Goal: Task Accomplishment & Management: Manage account settings

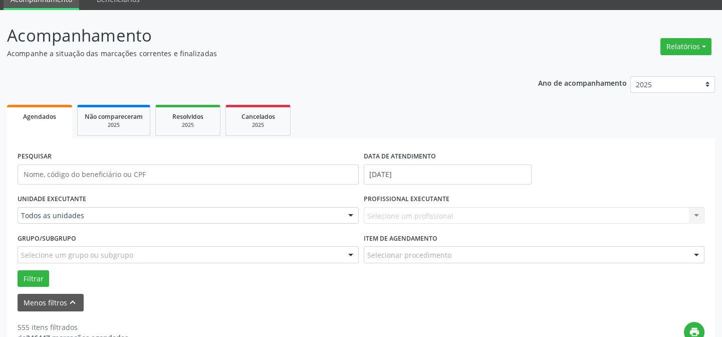
scroll to position [45, 0]
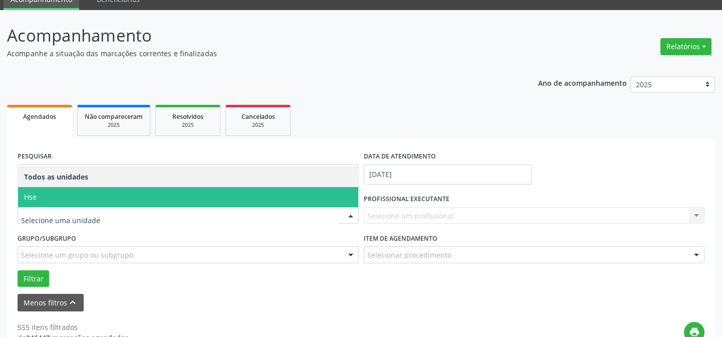
click at [99, 199] on span "Hse" at bounding box center [188, 197] width 340 height 20
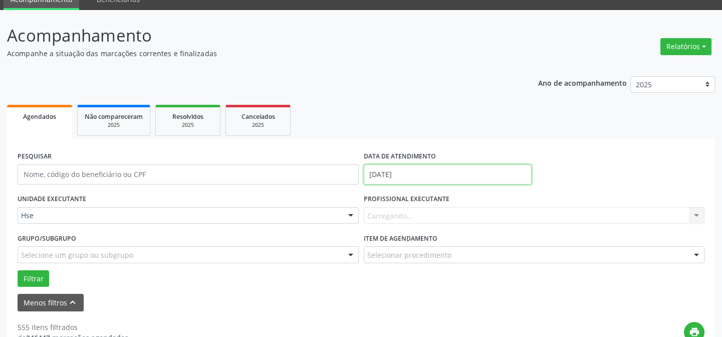
click at [416, 175] on input "[DATE]" at bounding box center [448, 174] width 168 height 20
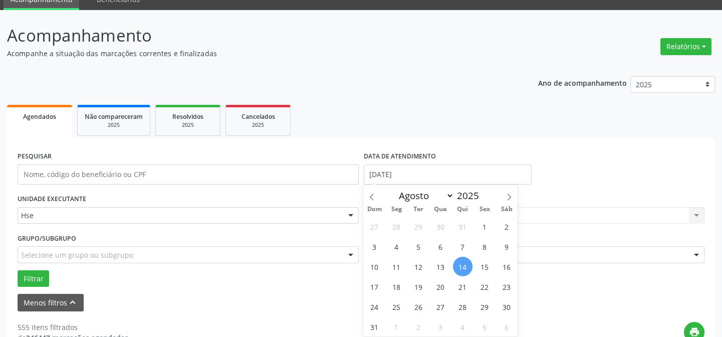
click at [458, 265] on span "14" at bounding box center [463, 266] width 20 height 20
type input "[DATE]"
click at [458, 265] on span "14" at bounding box center [463, 266] width 20 height 20
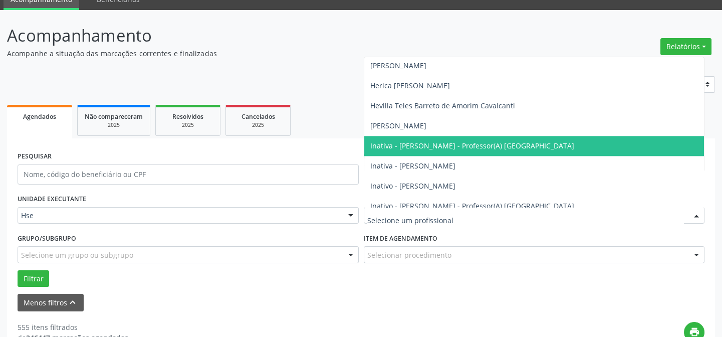
scroll to position [2641, 0]
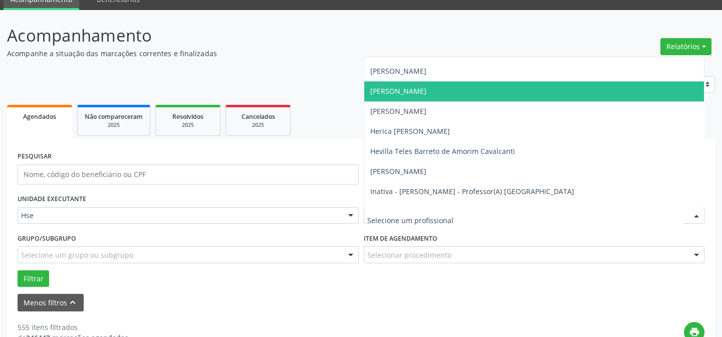
click at [405, 89] on span "[PERSON_NAME]" at bounding box center [398, 91] width 56 height 10
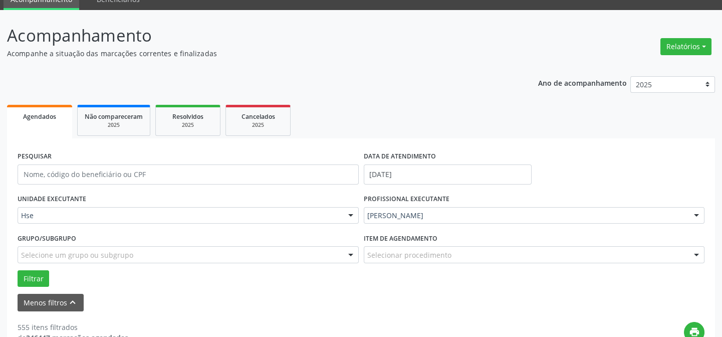
click at [388, 247] on div "Selecionar procedimento" at bounding box center [534, 254] width 341 height 17
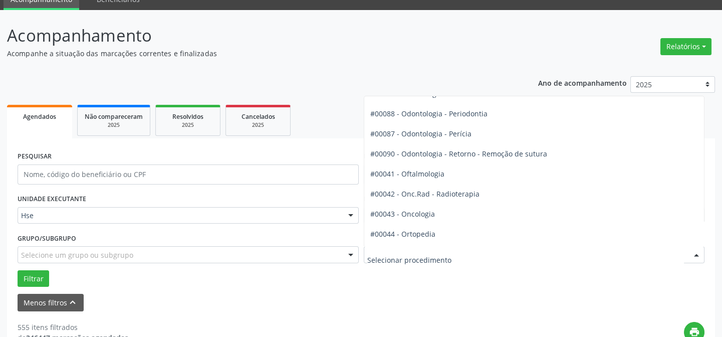
scroll to position [1366, 0]
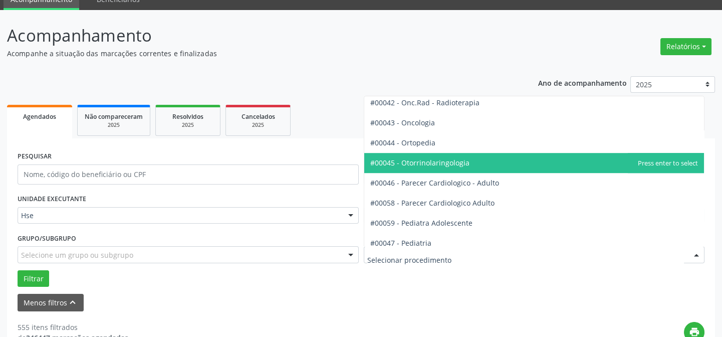
click at [416, 160] on span "#00045 - Otorrinolaringologia" at bounding box center [419, 163] width 99 height 10
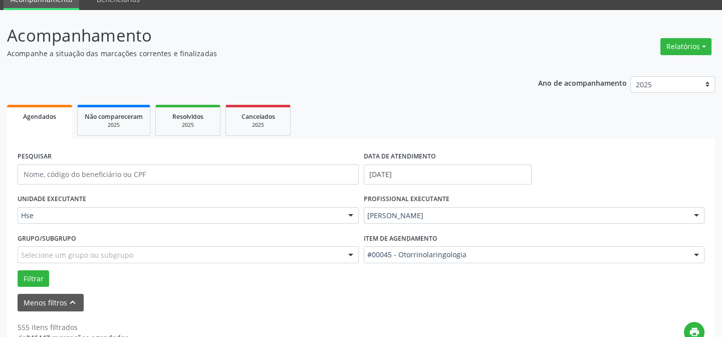
scroll to position [91, 0]
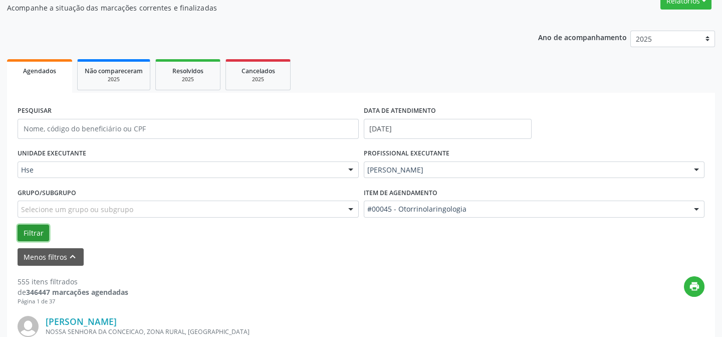
click at [33, 229] on button "Filtrar" at bounding box center [34, 232] width 32 height 17
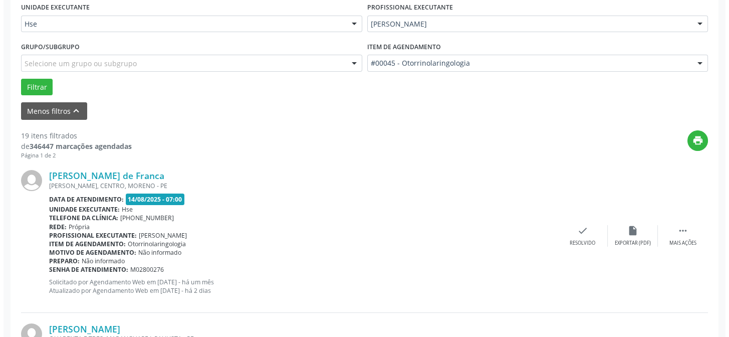
scroll to position [191, 0]
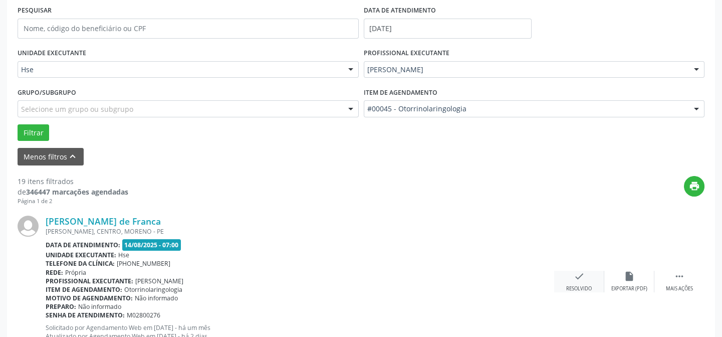
click at [576, 273] on icon "check" at bounding box center [579, 275] width 11 height 11
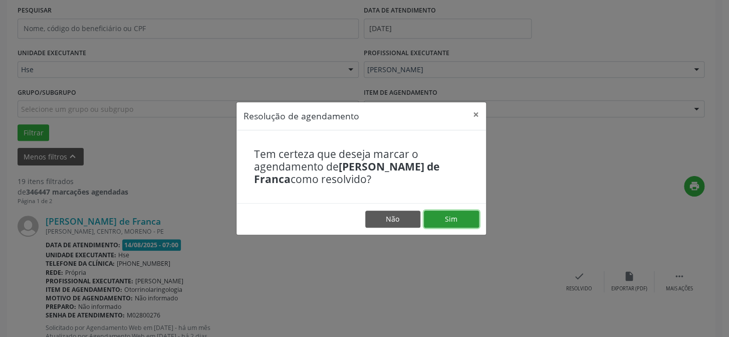
click at [449, 219] on button "Sim" at bounding box center [451, 218] width 55 height 17
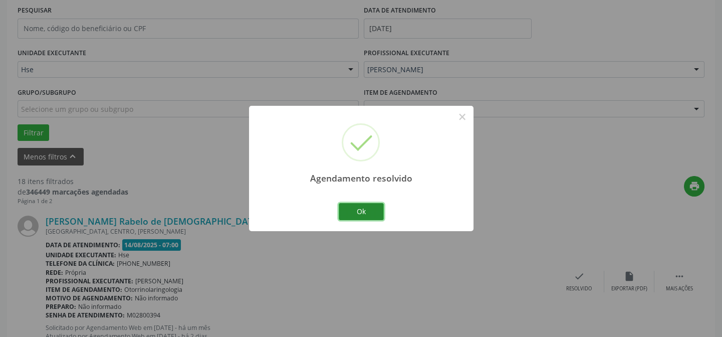
click at [362, 207] on button "Ok" at bounding box center [361, 211] width 45 height 17
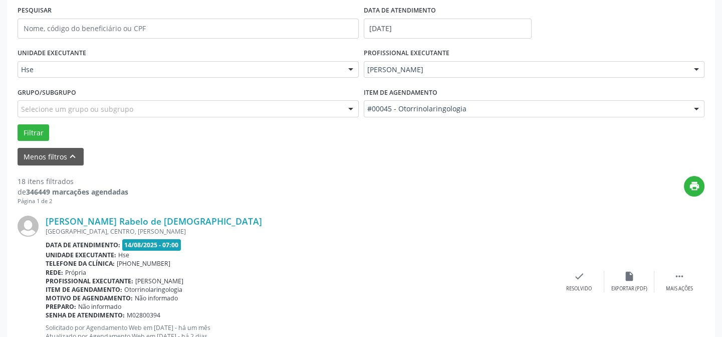
scroll to position [282, 0]
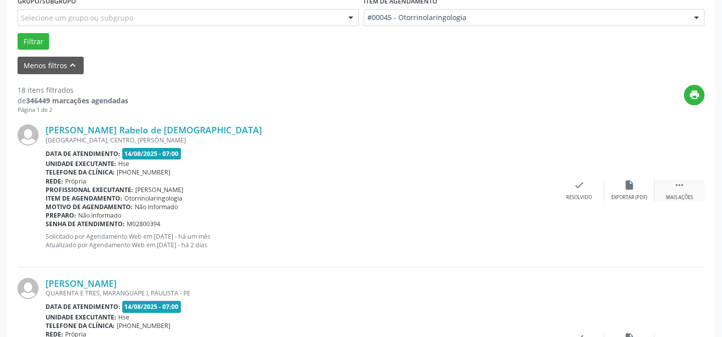
click at [681, 188] on icon "" at bounding box center [679, 184] width 11 height 11
click at [626, 183] on icon "alarm_off" at bounding box center [629, 184] width 11 height 11
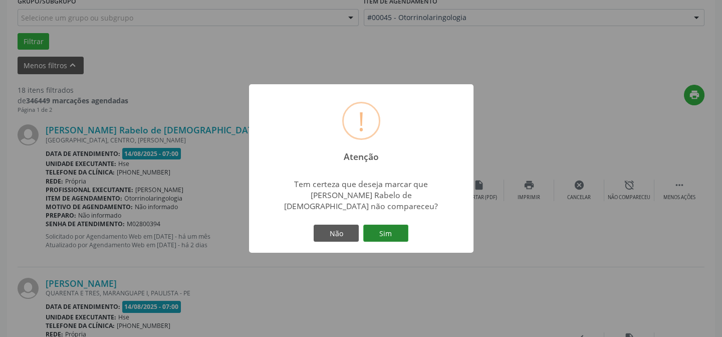
click at [384, 226] on button "Sim" at bounding box center [385, 232] width 45 height 17
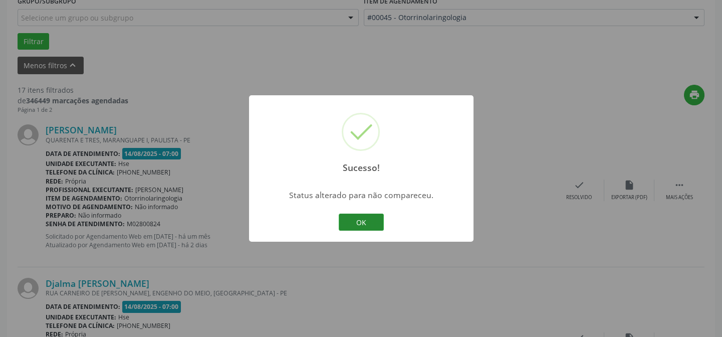
click at [365, 218] on button "OK" at bounding box center [361, 221] width 45 height 17
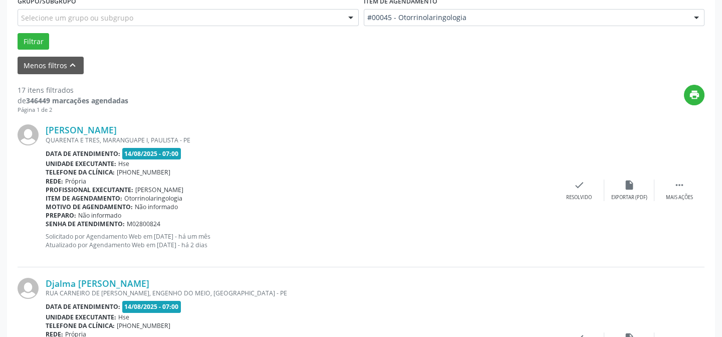
scroll to position [328, 0]
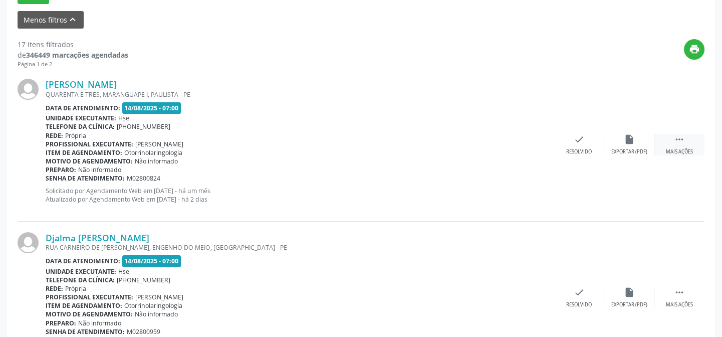
click at [680, 140] on icon "" at bounding box center [679, 139] width 11 height 11
click at [626, 137] on icon "alarm_off" at bounding box center [629, 139] width 11 height 11
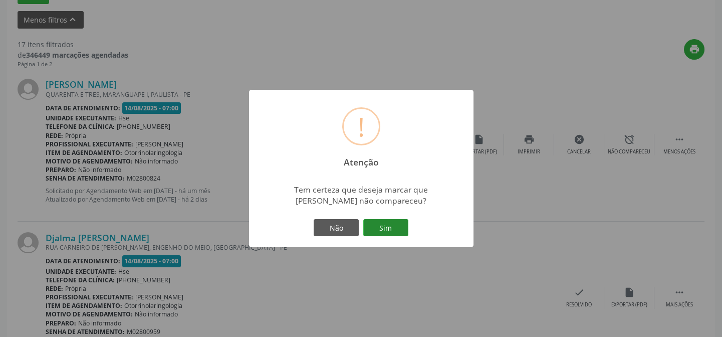
click at [385, 225] on button "Sim" at bounding box center [385, 227] width 45 height 17
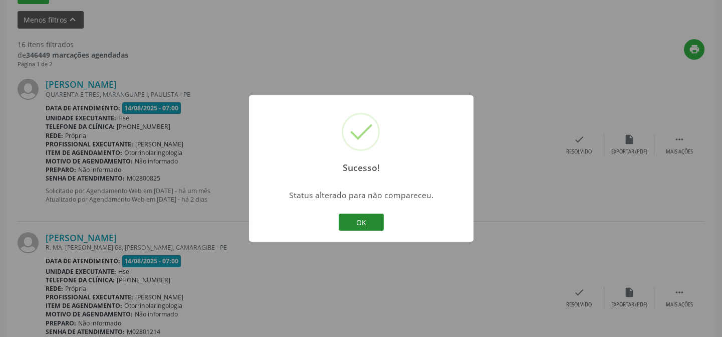
click at [363, 221] on button "OK" at bounding box center [361, 221] width 45 height 17
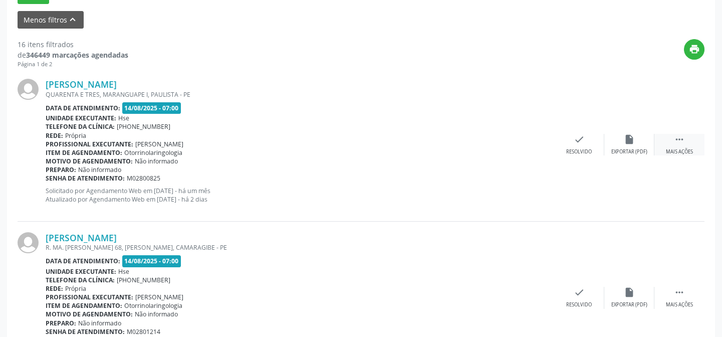
click at [679, 140] on icon "" at bounding box center [679, 139] width 11 height 11
click at [630, 139] on icon "alarm_off" at bounding box center [629, 139] width 11 height 11
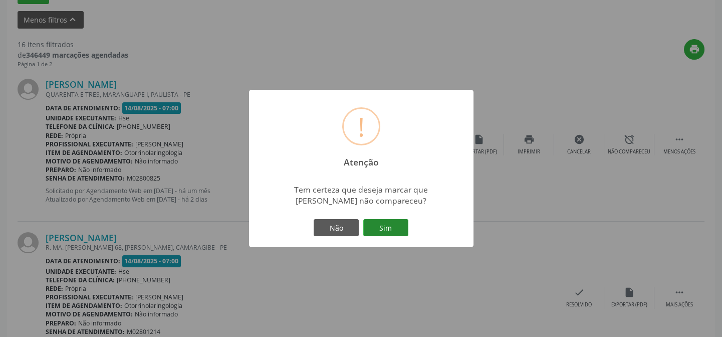
click at [381, 224] on button "Sim" at bounding box center [385, 227] width 45 height 17
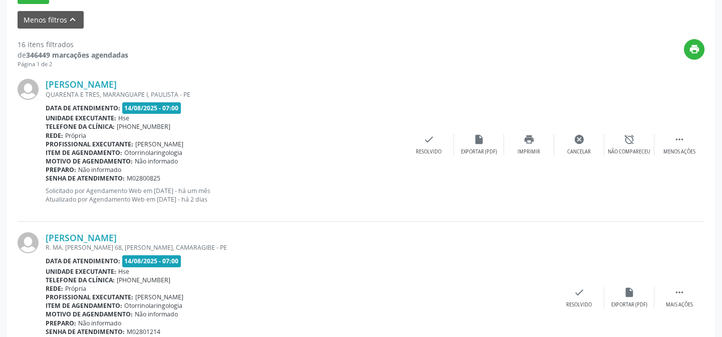
scroll to position [100, 0]
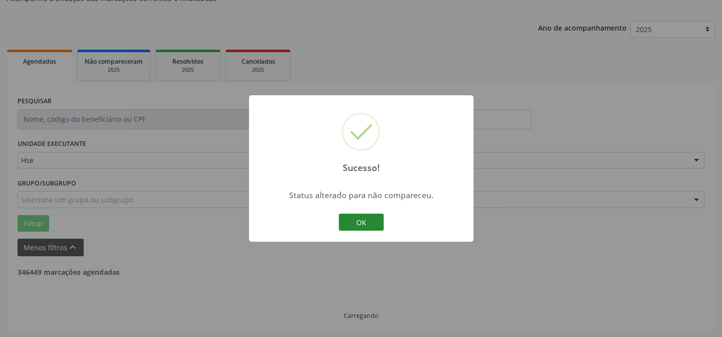
click at [360, 219] on button "OK" at bounding box center [361, 221] width 45 height 17
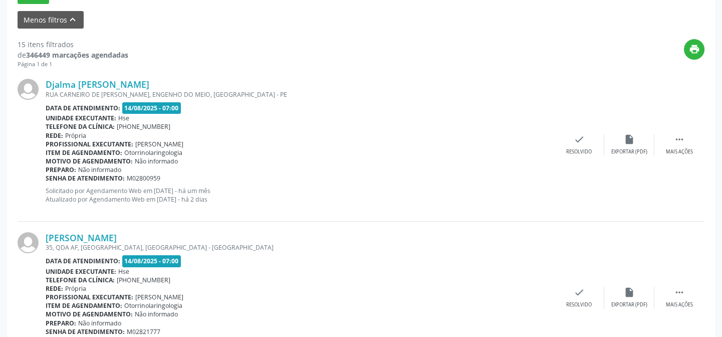
scroll to position [282, 0]
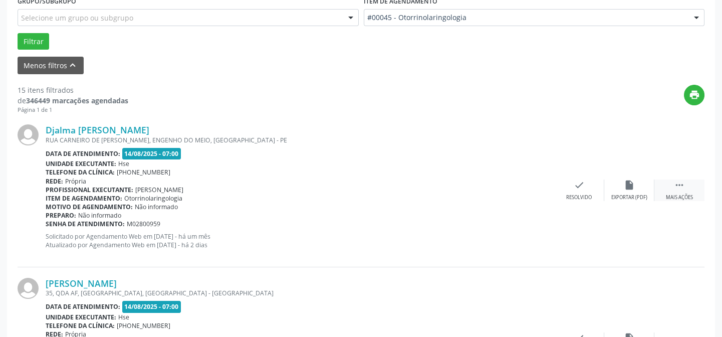
click at [679, 181] on icon "" at bounding box center [679, 184] width 11 height 11
click at [630, 181] on icon "alarm_off" at bounding box center [629, 184] width 11 height 11
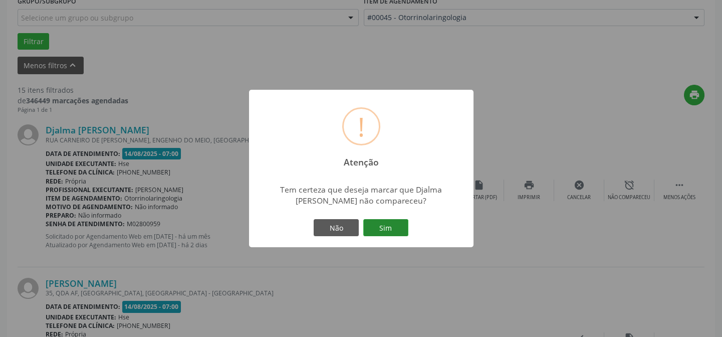
click at [388, 227] on button "Sim" at bounding box center [385, 227] width 45 height 17
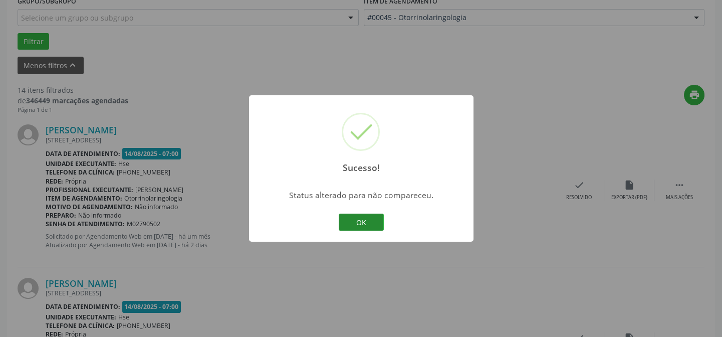
click at [357, 213] on button "OK" at bounding box center [361, 221] width 45 height 17
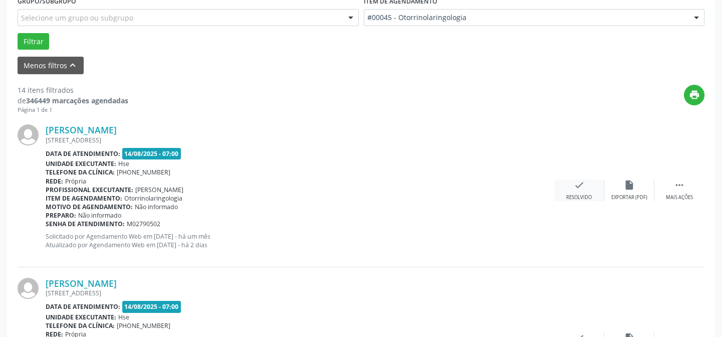
click at [579, 186] on icon "check" at bounding box center [579, 184] width 11 height 11
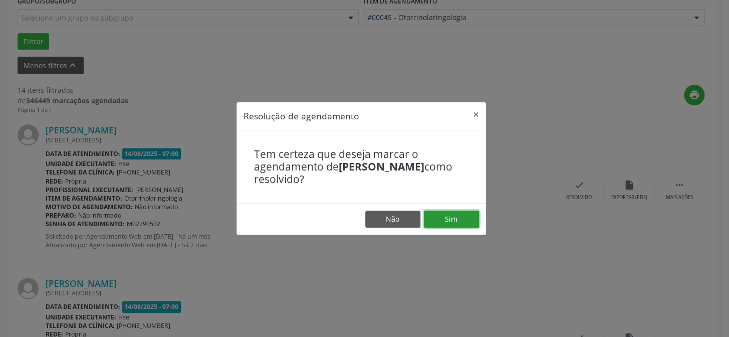
click at [448, 218] on button "Sim" at bounding box center [451, 218] width 55 height 17
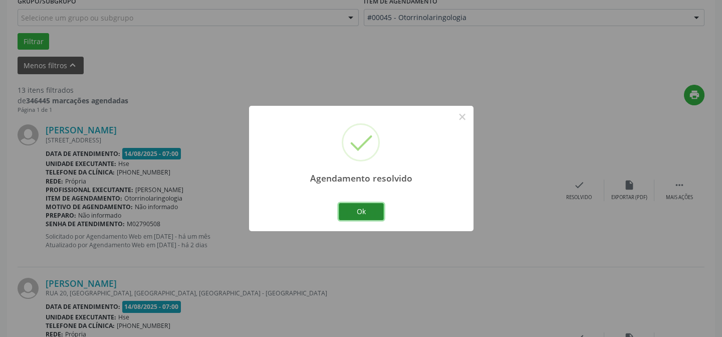
click at [361, 210] on button "Ok" at bounding box center [361, 211] width 45 height 17
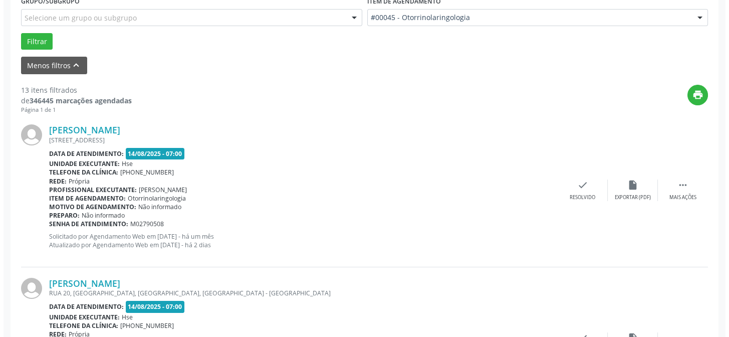
scroll to position [236, 0]
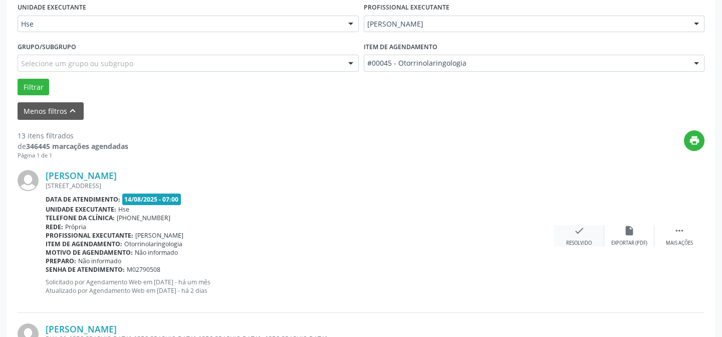
click at [577, 230] on icon "check" at bounding box center [579, 230] width 11 height 11
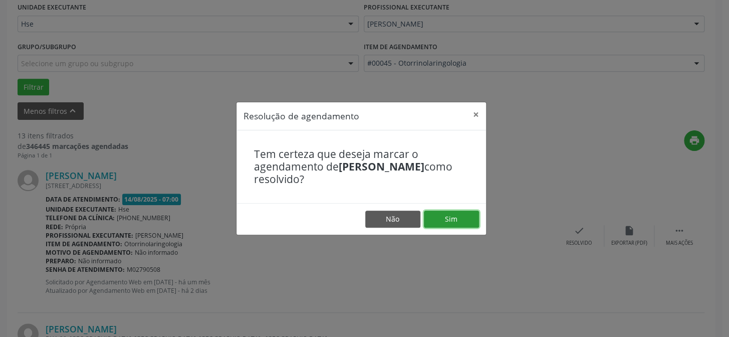
click at [450, 217] on button "Sim" at bounding box center [451, 218] width 55 height 17
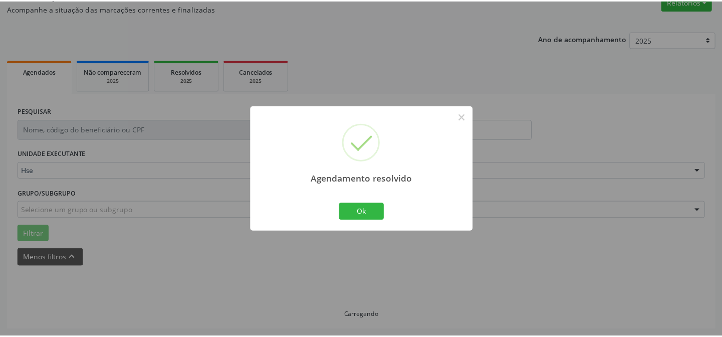
scroll to position [90, 0]
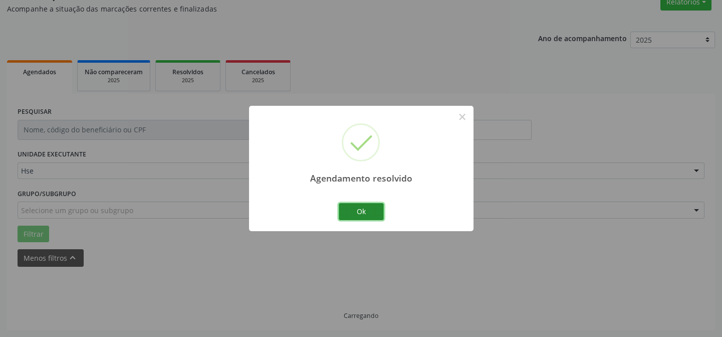
click at [363, 207] on button "Ok" at bounding box center [361, 211] width 45 height 17
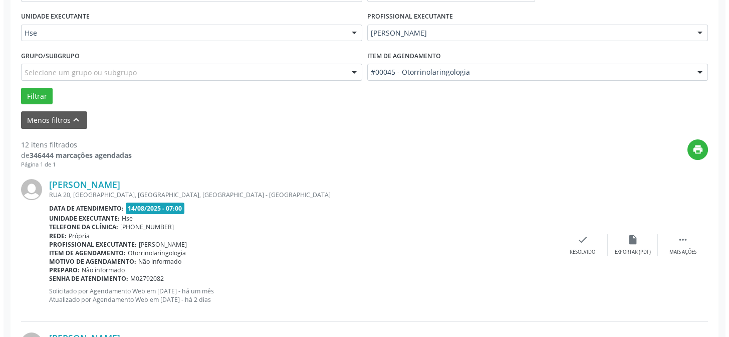
scroll to position [273, 0]
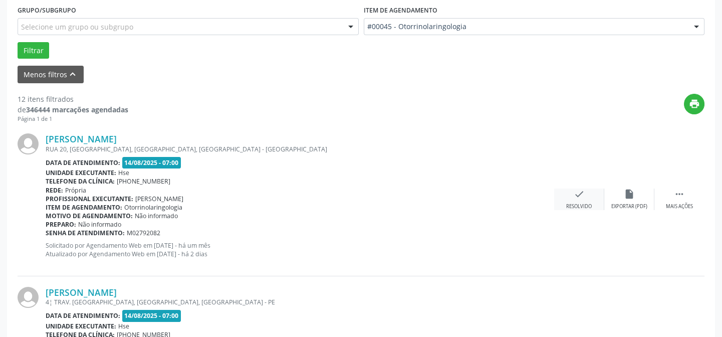
click at [576, 193] on icon "check" at bounding box center [579, 193] width 11 height 11
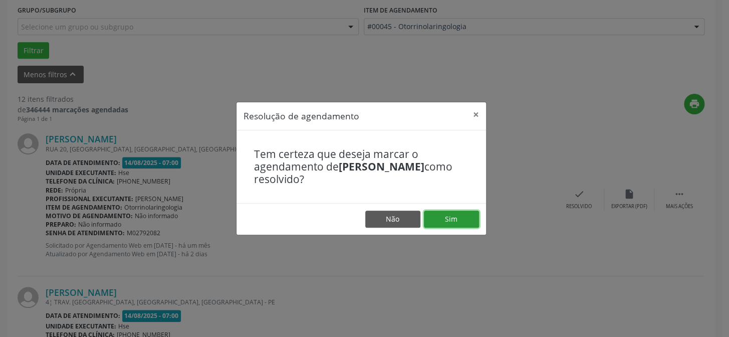
click at [451, 219] on button "Sim" at bounding box center [451, 218] width 55 height 17
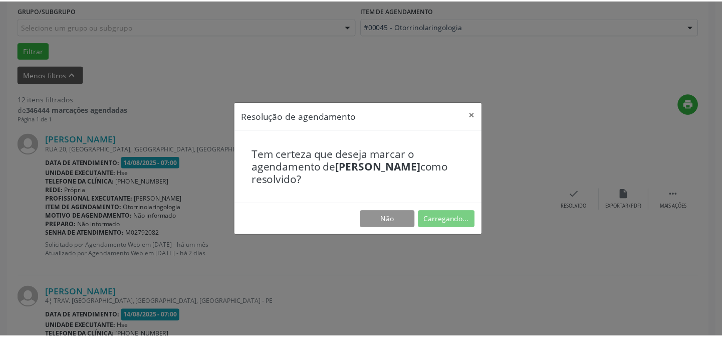
scroll to position [90, 0]
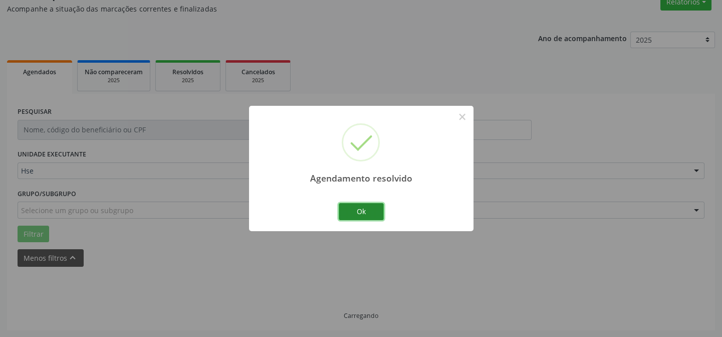
click at [358, 210] on button "Ok" at bounding box center [361, 211] width 45 height 17
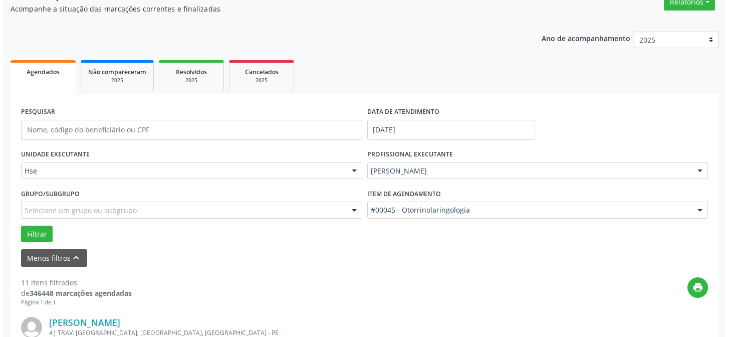
scroll to position [271, 0]
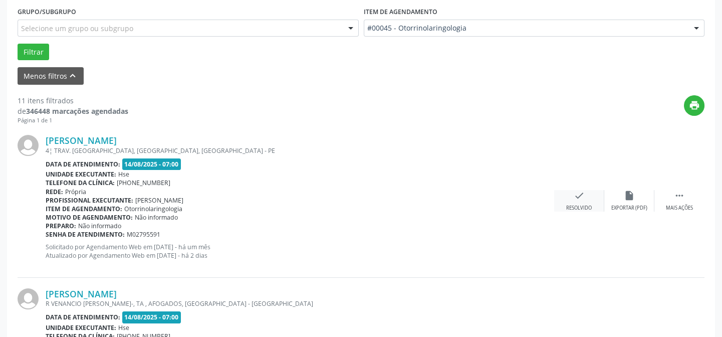
click at [576, 193] on icon "check" at bounding box center [579, 195] width 11 height 11
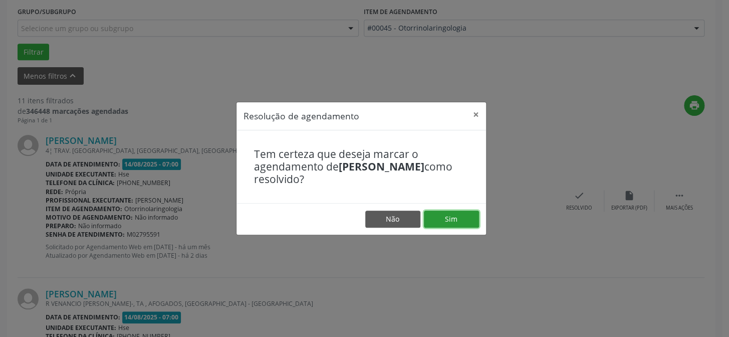
click at [451, 216] on button "Sim" at bounding box center [451, 218] width 55 height 17
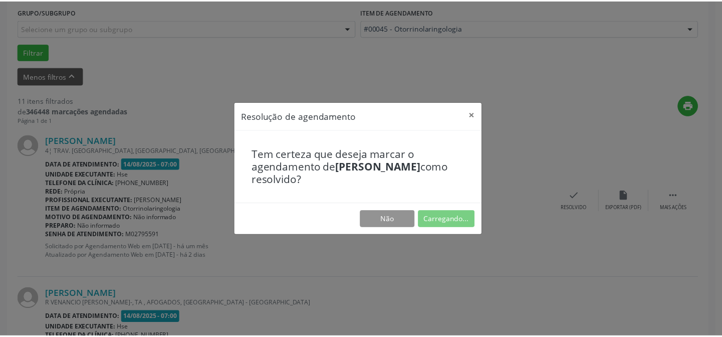
scroll to position [90, 0]
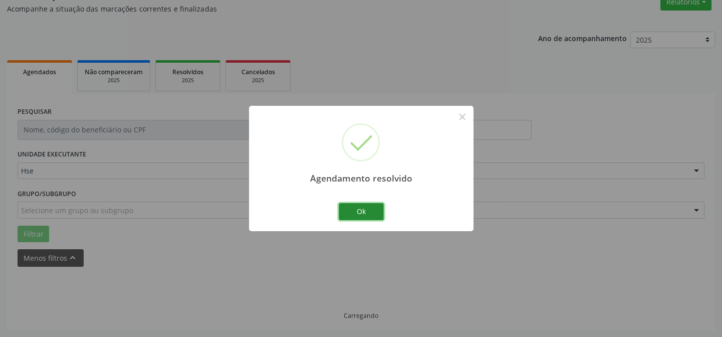
click at [362, 210] on button "Ok" at bounding box center [361, 211] width 45 height 17
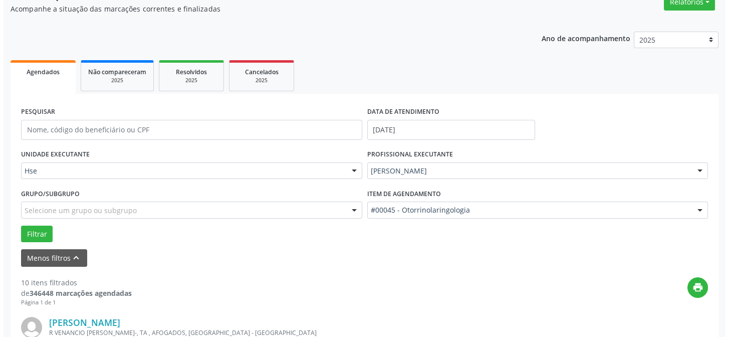
scroll to position [317, 0]
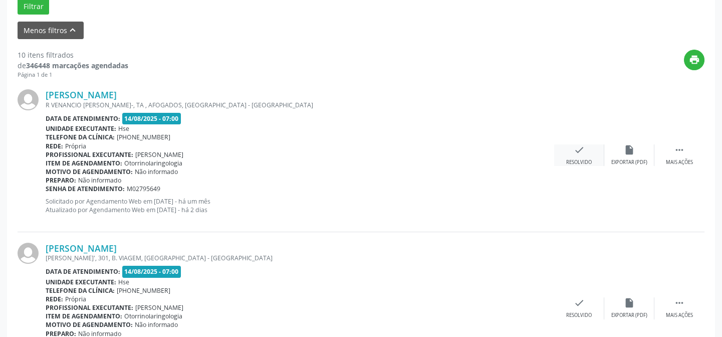
click at [584, 149] on icon "check" at bounding box center [579, 149] width 11 height 11
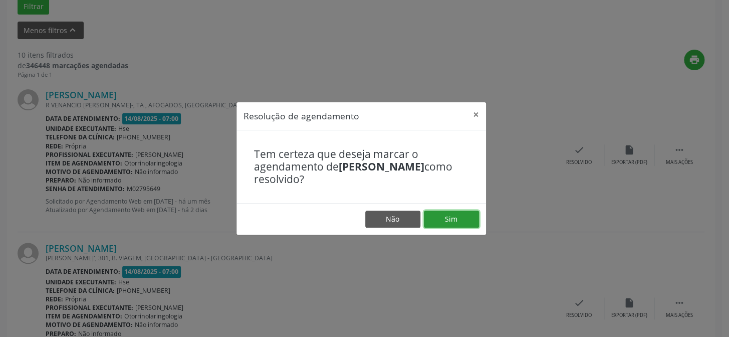
click at [450, 218] on button "Sim" at bounding box center [451, 218] width 55 height 17
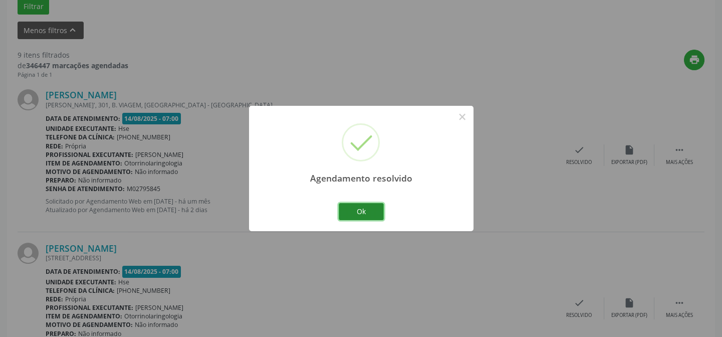
click at [359, 208] on button "Ok" at bounding box center [361, 211] width 45 height 17
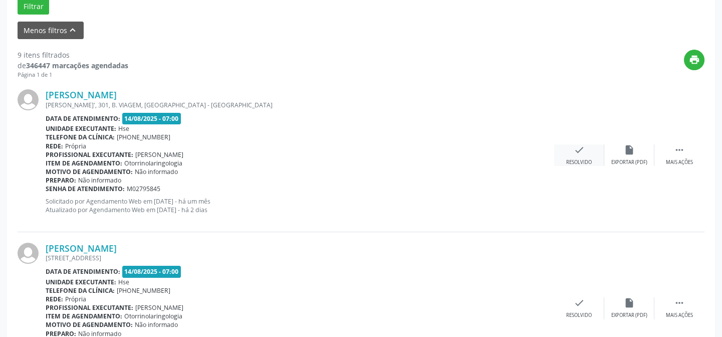
click at [579, 150] on icon "check" at bounding box center [579, 149] width 11 height 11
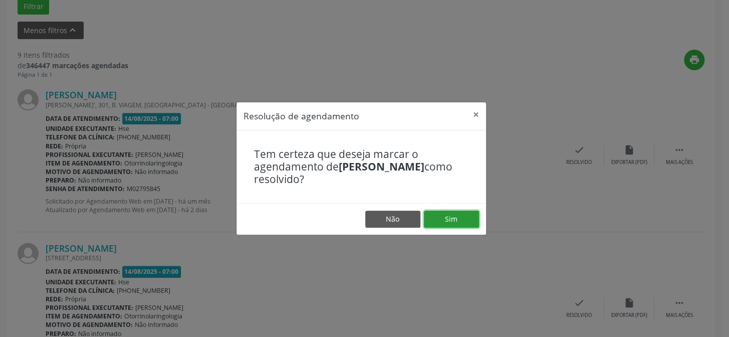
click at [447, 218] on button "Sim" at bounding box center [451, 218] width 55 height 17
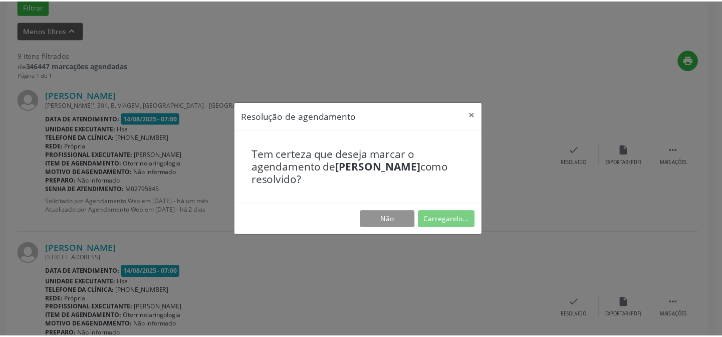
scroll to position [90, 0]
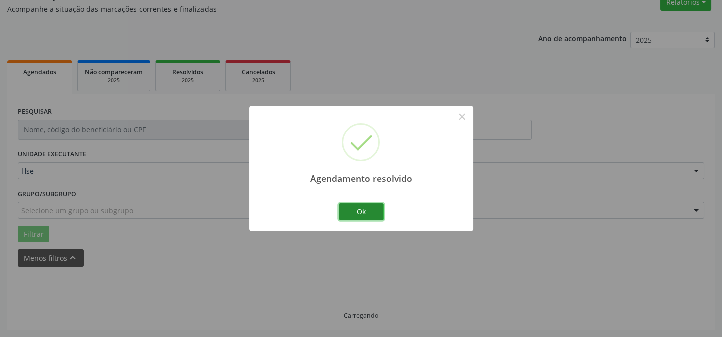
click at [359, 210] on button "Ok" at bounding box center [361, 211] width 45 height 17
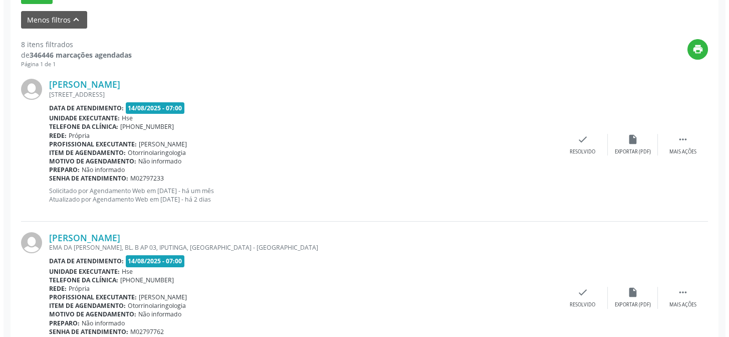
scroll to position [282, 0]
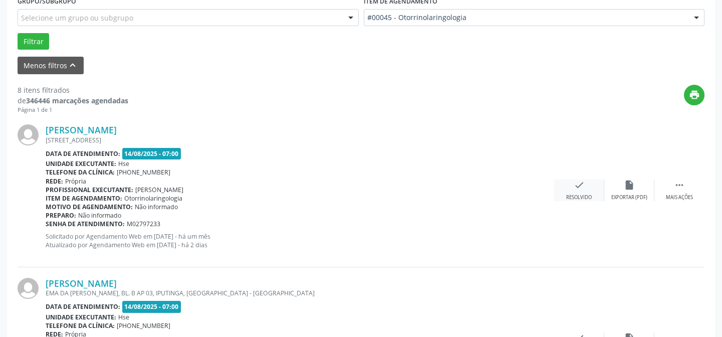
click at [577, 185] on icon "check" at bounding box center [579, 184] width 11 height 11
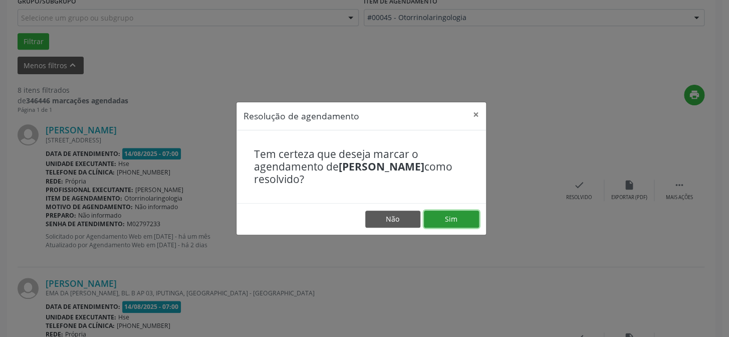
click at [449, 219] on button "Sim" at bounding box center [451, 218] width 55 height 17
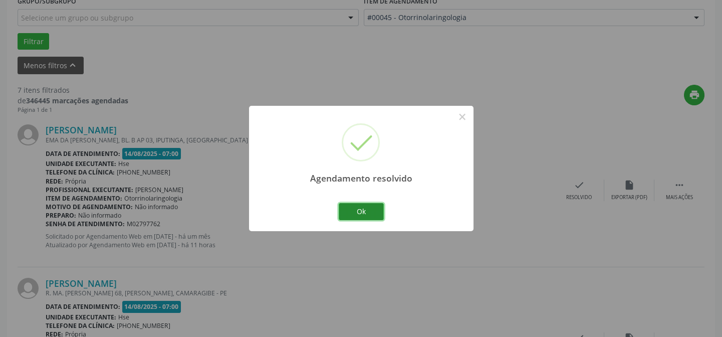
click at [363, 210] on button "Ok" at bounding box center [361, 211] width 45 height 17
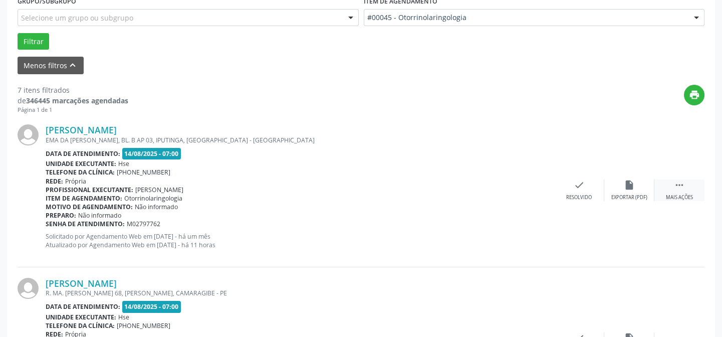
click at [679, 181] on icon "" at bounding box center [679, 184] width 11 height 11
click at [628, 185] on icon "alarm_off" at bounding box center [629, 184] width 11 height 11
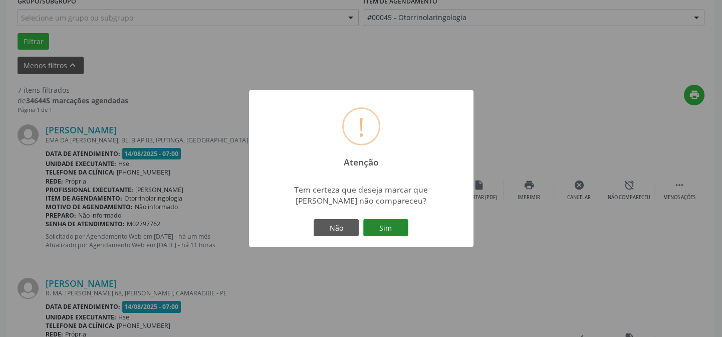
click at [390, 228] on button "Sim" at bounding box center [385, 227] width 45 height 17
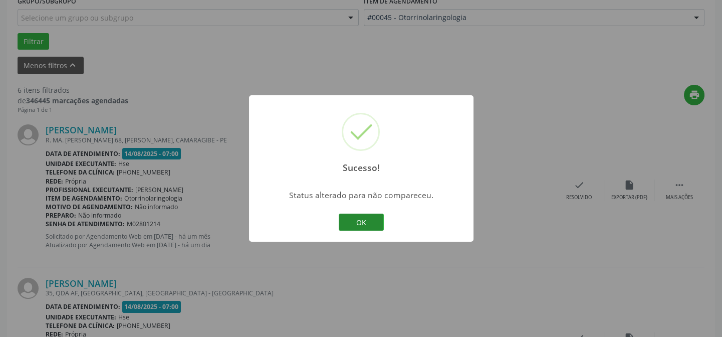
click at [364, 222] on button "OK" at bounding box center [361, 221] width 45 height 17
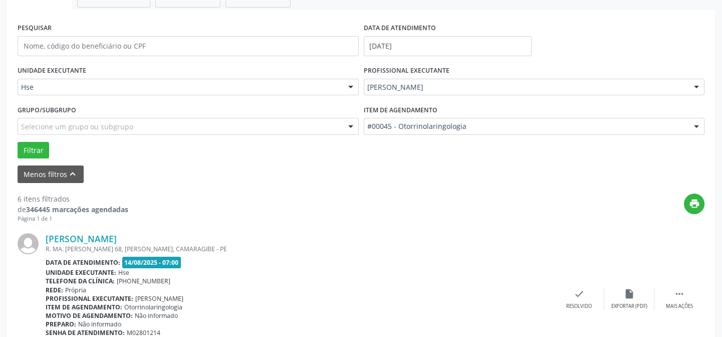
scroll to position [219, 0]
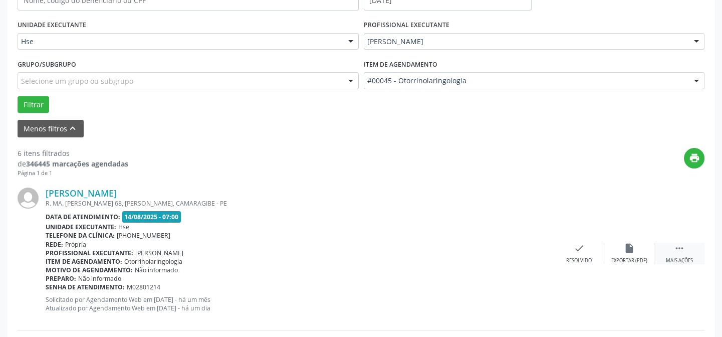
click at [680, 246] on icon "" at bounding box center [679, 247] width 11 height 11
click at [629, 245] on icon "alarm_off" at bounding box center [629, 247] width 11 height 11
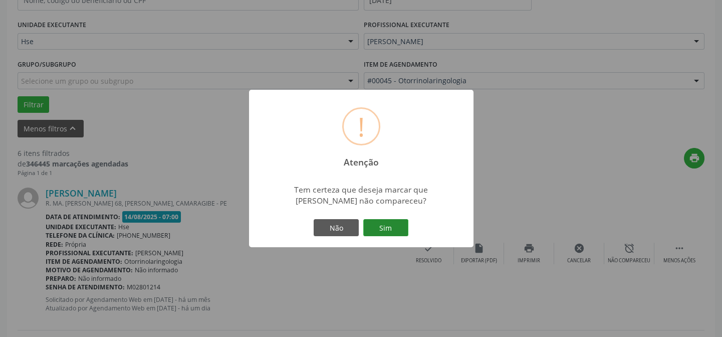
click at [388, 226] on button "Sim" at bounding box center [385, 227] width 45 height 17
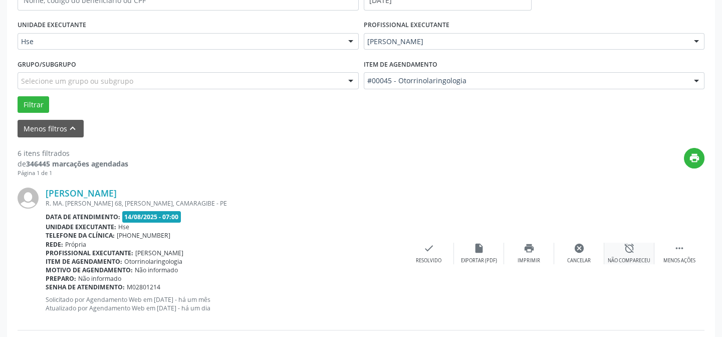
click at [628, 248] on icon "alarm_off" at bounding box center [629, 247] width 11 height 11
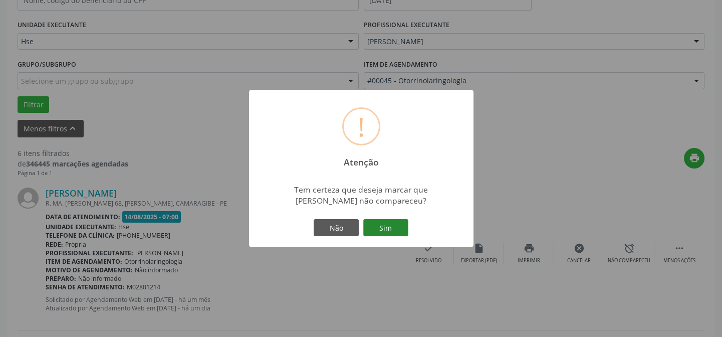
click at [385, 225] on button "Sim" at bounding box center [385, 227] width 45 height 17
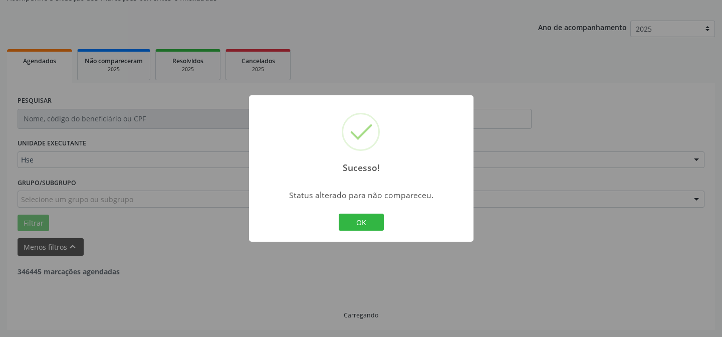
scroll to position [100, 0]
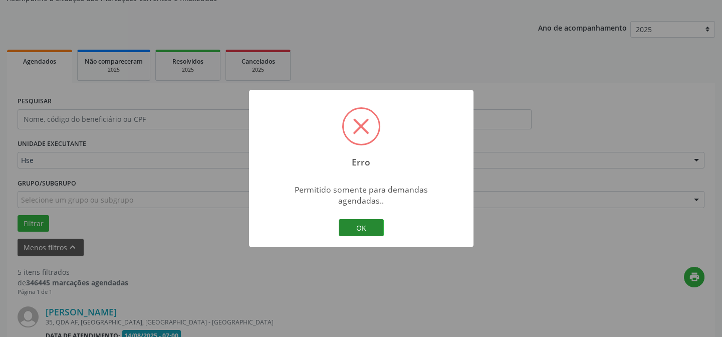
click at [363, 220] on button "OK" at bounding box center [361, 227] width 45 height 17
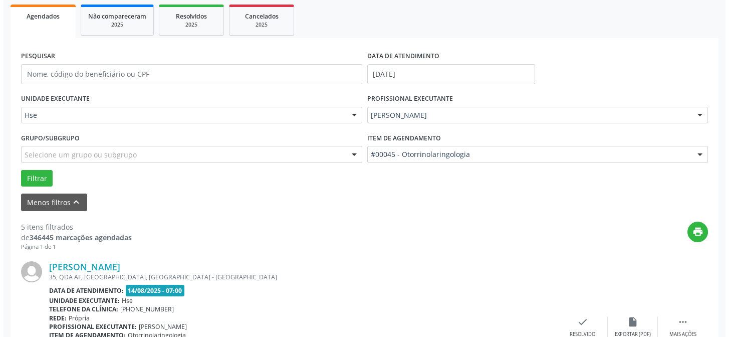
scroll to position [282, 0]
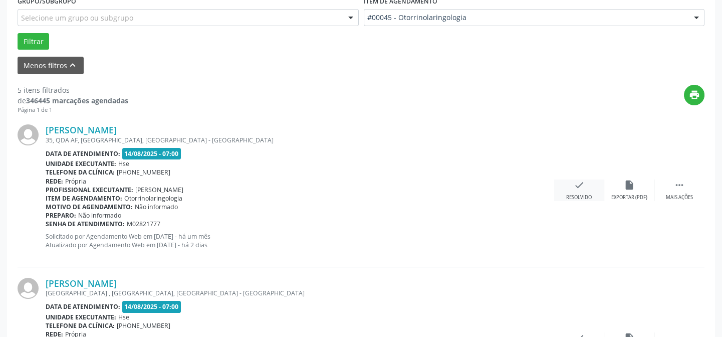
click at [578, 182] on icon "check" at bounding box center [579, 184] width 11 height 11
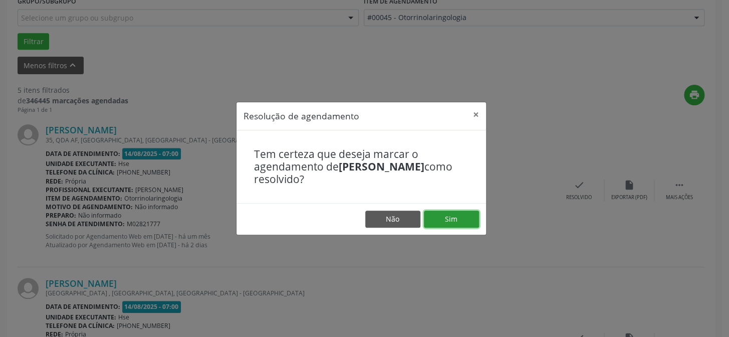
click at [452, 215] on button "Sim" at bounding box center [451, 218] width 55 height 17
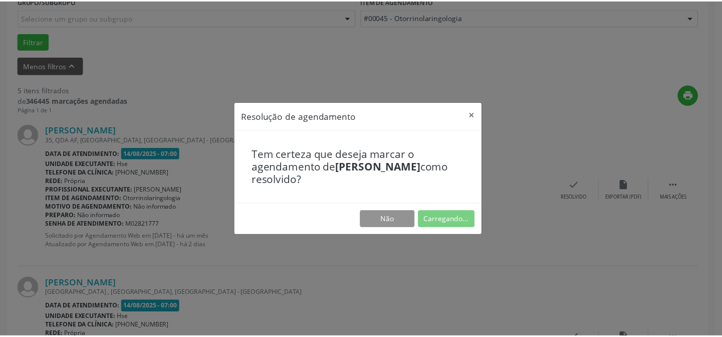
scroll to position [90, 0]
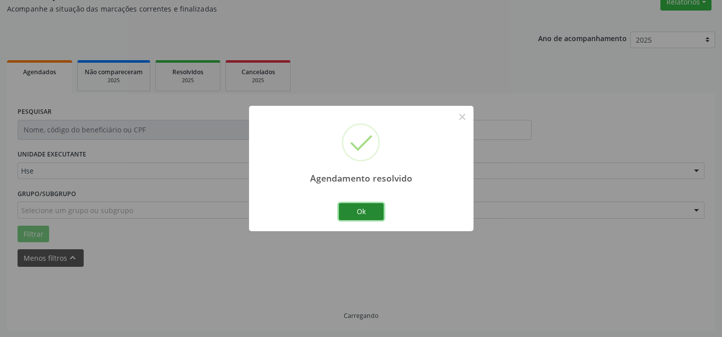
click at [357, 212] on button "Ok" at bounding box center [361, 211] width 45 height 17
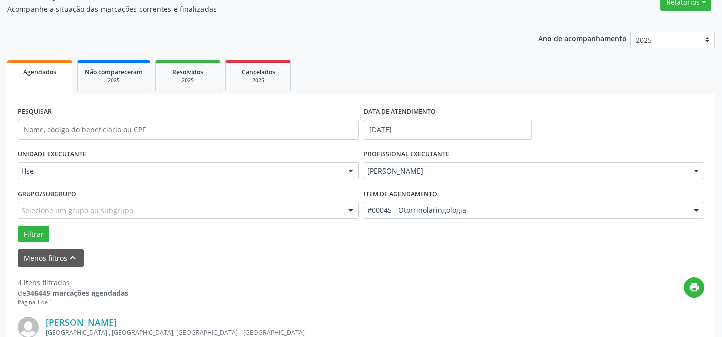
scroll to position [317, 0]
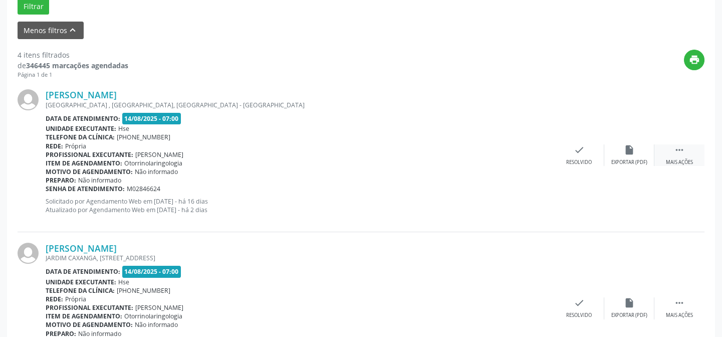
click at [675, 149] on icon "" at bounding box center [679, 149] width 11 height 11
click at [627, 148] on icon "alarm_off" at bounding box center [629, 149] width 11 height 11
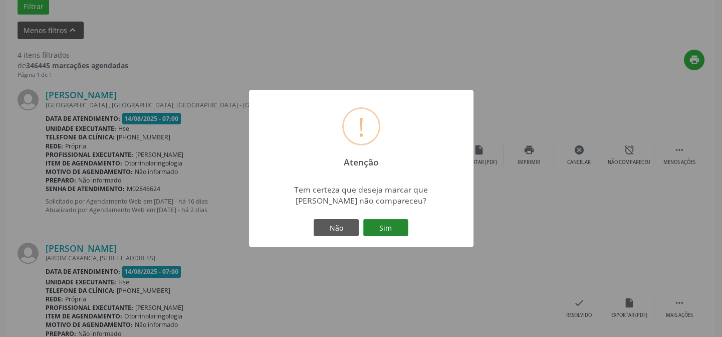
click at [386, 228] on button "Sim" at bounding box center [385, 227] width 45 height 17
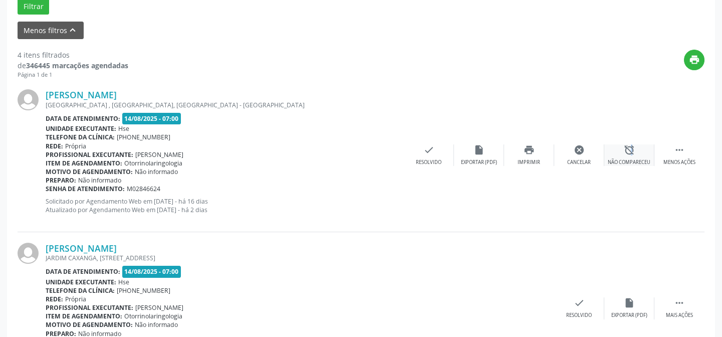
click at [628, 146] on icon "alarm_off" at bounding box center [629, 149] width 11 height 11
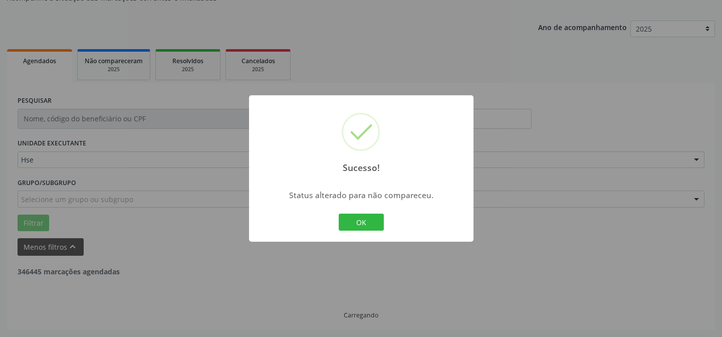
scroll to position [100, 0]
click at [389, 225] on div "Sucesso! × Status alterado para não compareceu. OK Cancel" at bounding box center [361, 168] width 224 height 146
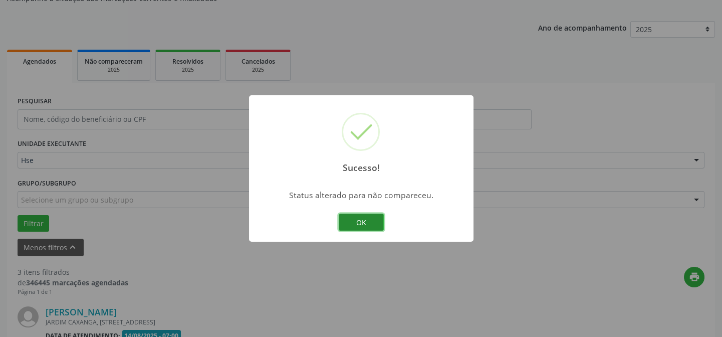
click at [361, 222] on button "OK" at bounding box center [361, 221] width 45 height 17
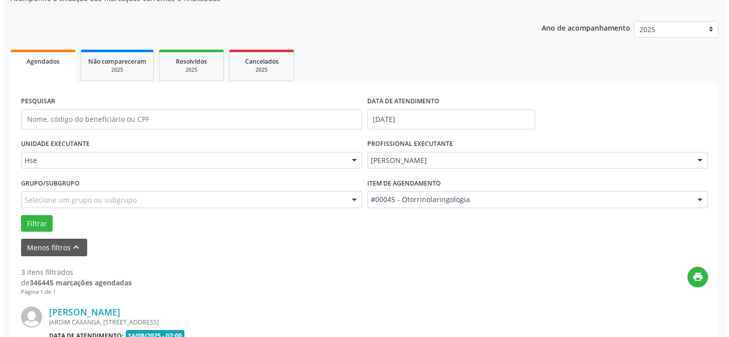
scroll to position [373, 0]
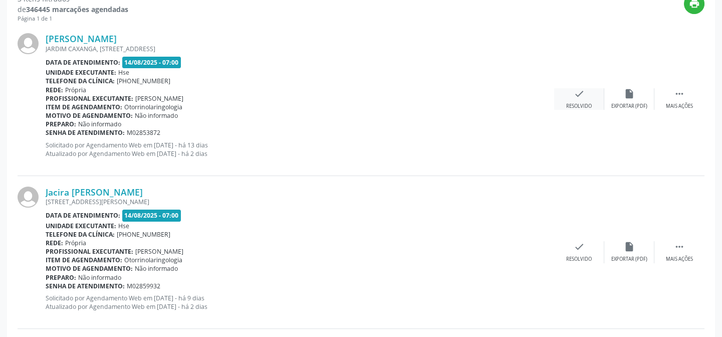
click at [576, 92] on icon "check" at bounding box center [579, 93] width 11 height 11
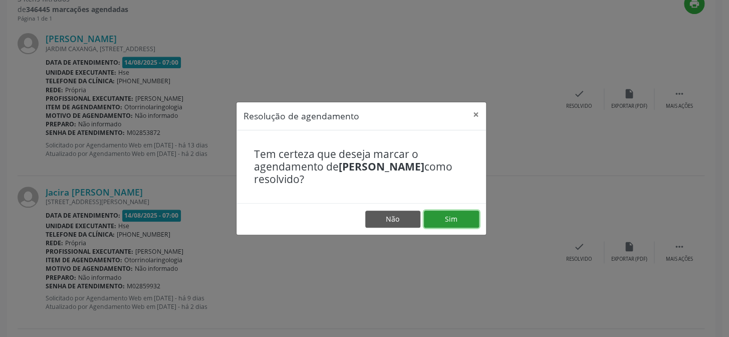
click at [445, 216] on button "Sim" at bounding box center [451, 218] width 55 height 17
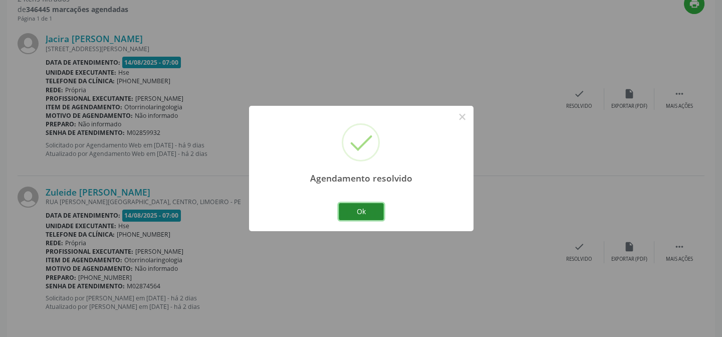
click at [362, 211] on button "Ok" at bounding box center [361, 211] width 45 height 17
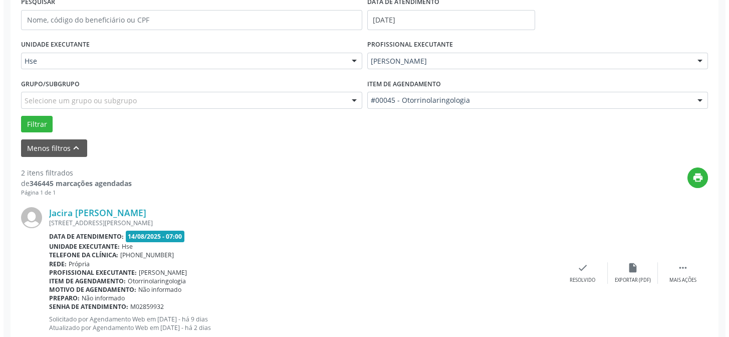
scroll to position [291, 0]
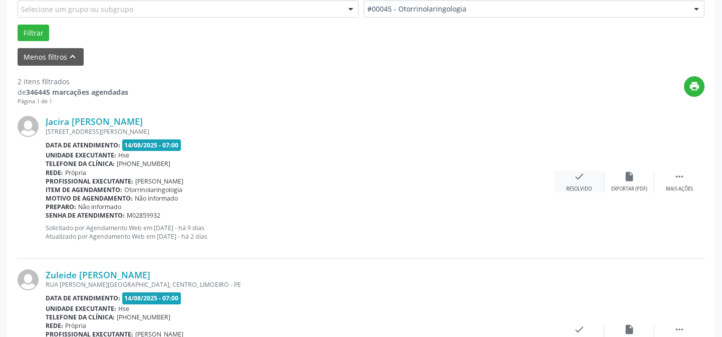
click at [575, 176] on icon "check" at bounding box center [579, 176] width 11 height 11
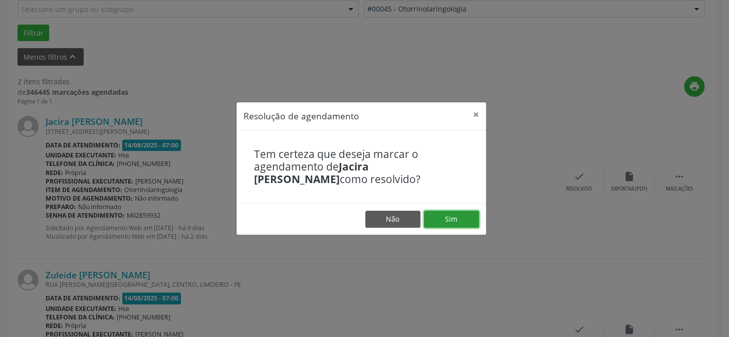
click at [445, 217] on button "Sim" at bounding box center [451, 218] width 55 height 17
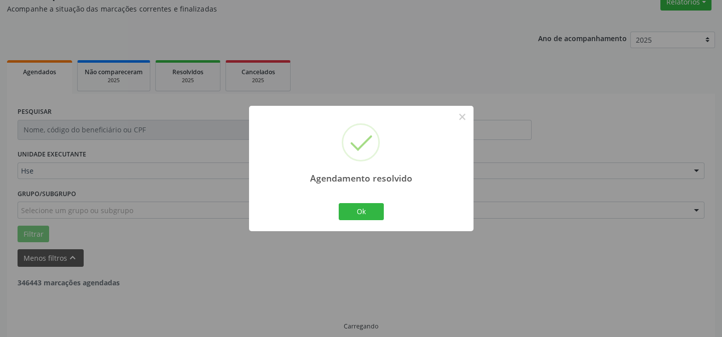
scroll to position [100, 0]
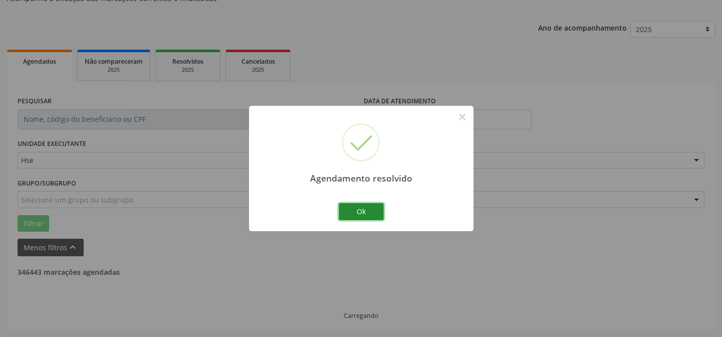
click at [357, 207] on button "Ok" at bounding box center [361, 211] width 45 height 17
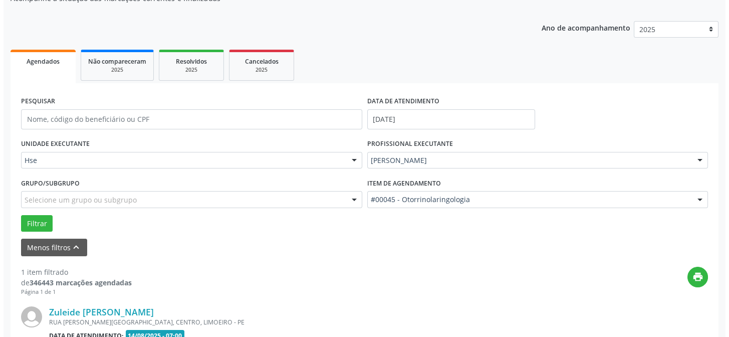
scroll to position [229, 0]
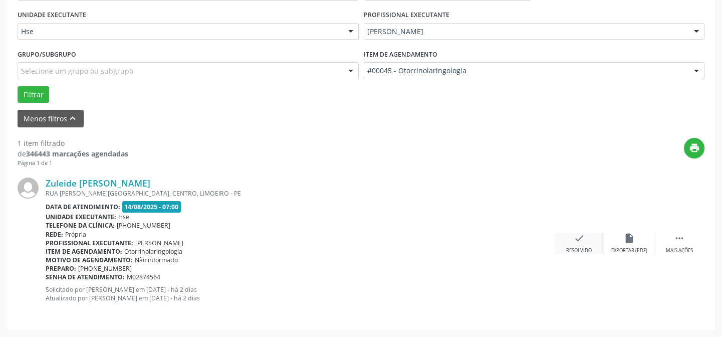
click at [576, 239] on icon "check" at bounding box center [579, 237] width 11 height 11
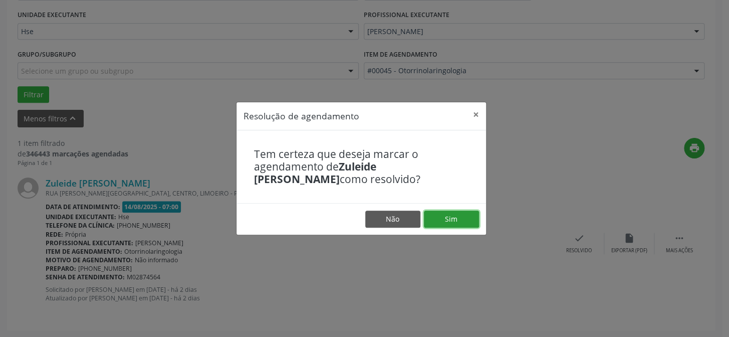
click at [446, 218] on button "Sim" at bounding box center [451, 218] width 55 height 17
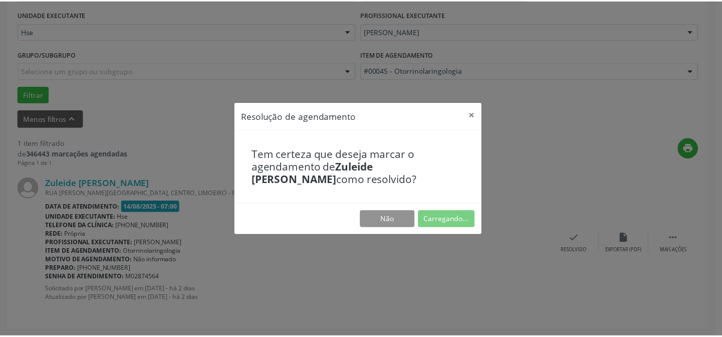
scroll to position [90, 0]
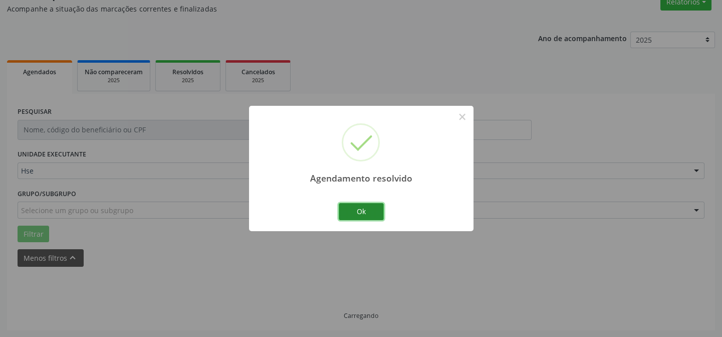
click at [358, 208] on button "Ok" at bounding box center [361, 211] width 45 height 17
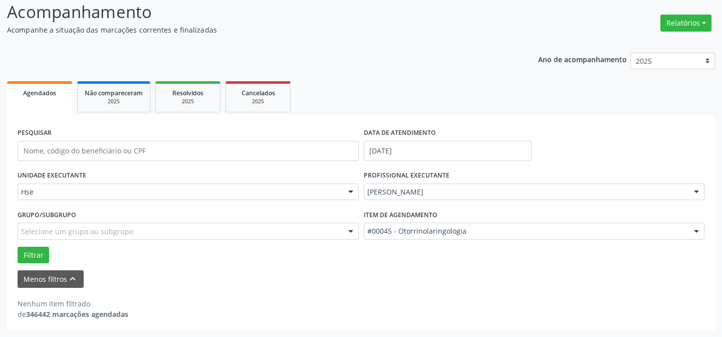
scroll to position [68, 0]
